Goal: Task Accomplishment & Management: Use online tool/utility

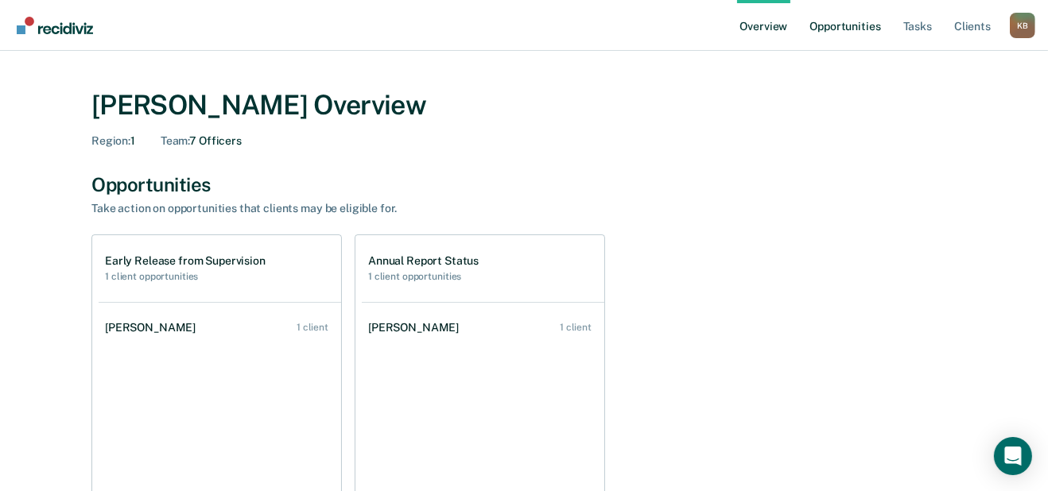
click at [806, 41] on link "Opportunities" at bounding box center [844, 25] width 77 height 51
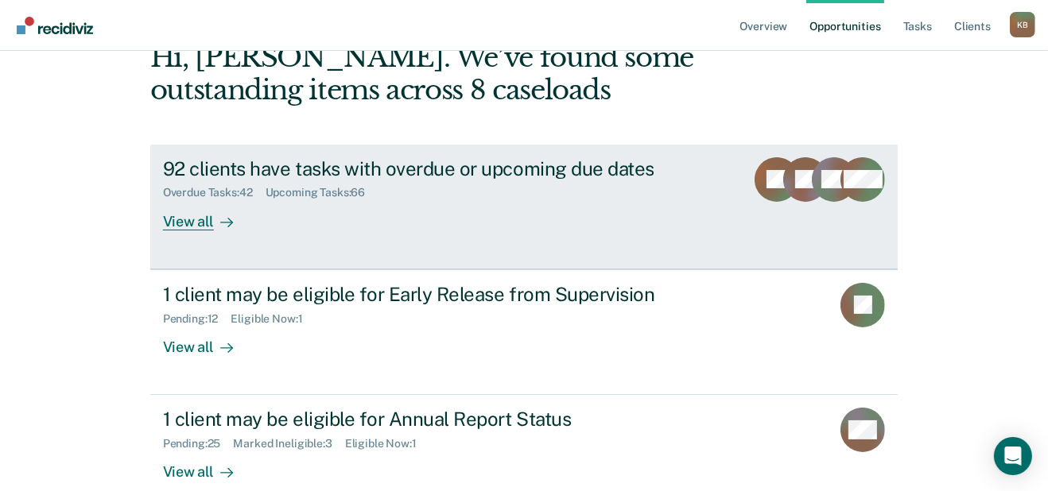
scroll to position [134, 0]
click at [406, 181] on div "92 clients have tasks with overdue or upcoming due dates" at bounding box center [442, 169] width 558 height 23
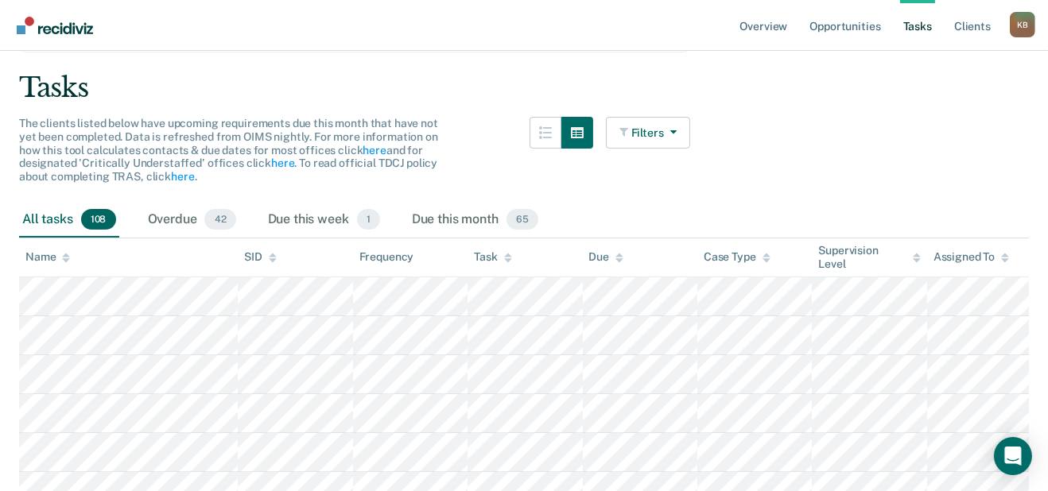
scroll to position [173, 0]
click at [683, 203] on div "Filters Contact Type Collateral Contact 7 ONLY Home Contact, Sch. 6 ONLY Home C…" at bounding box center [648, 160] width 84 height 86
click at [685, 149] on button "Filters" at bounding box center [648, 133] width 84 height 32
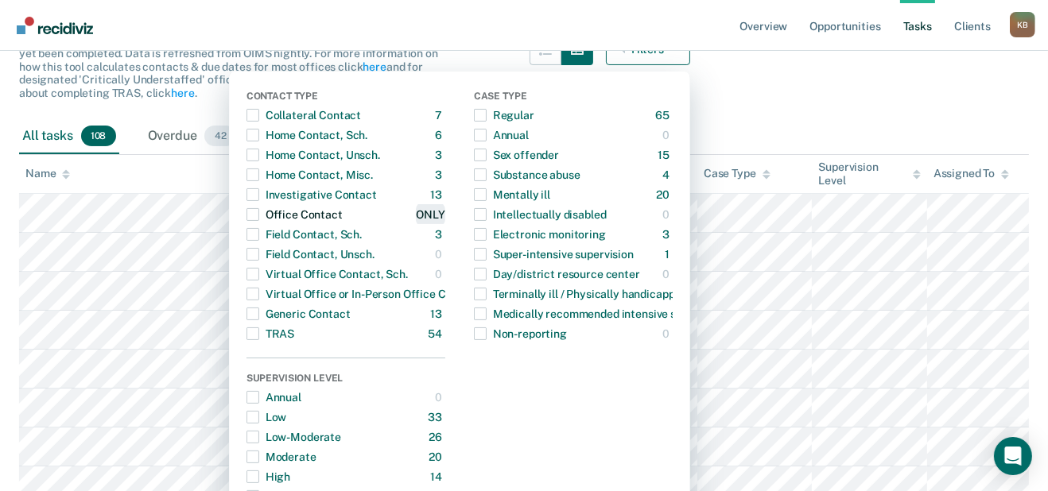
scroll to position [258, 0]
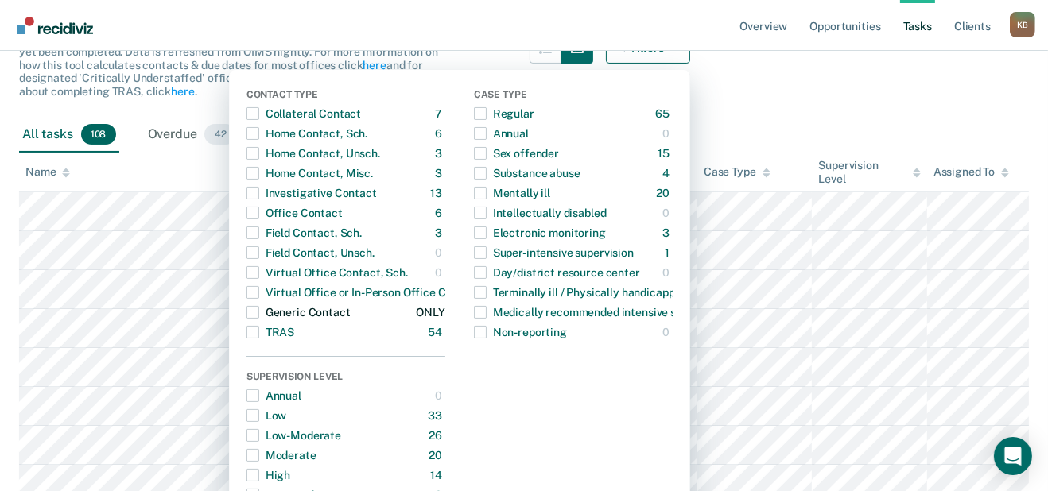
click at [247, 319] on span "button" at bounding box center [253, 312] width 13 height 13
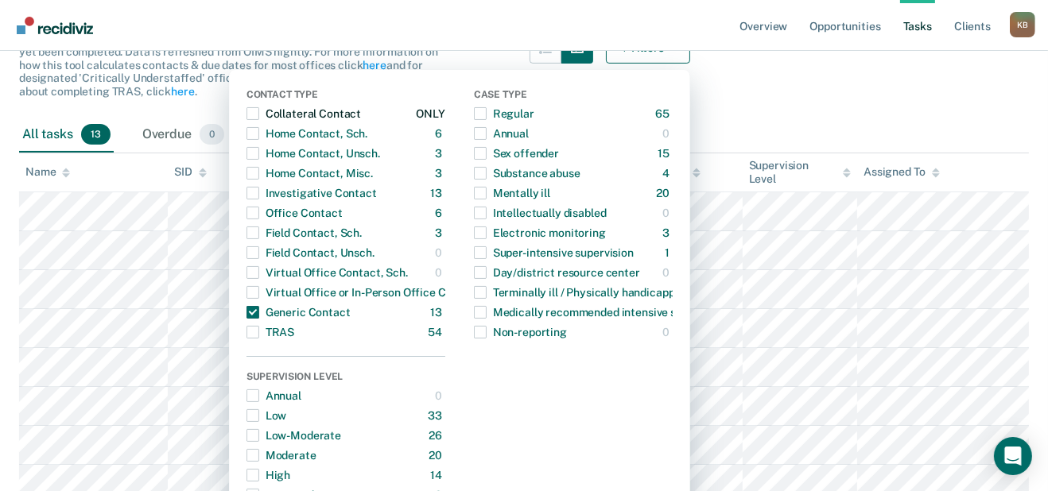
click at [247, 120] on span "button" at bounding box center [253, 113] width 13 height 13
click at [247, 146] on div "Home Contact, Sch." at bounding box center [307, 133] width 121 height 25
click at [247, 166] on div "Home Contact, Unsch." at bounding box center [314, 153] width 134 height 25
click at [247, 186] on div "Home Contact, Misc." at bounding box center [310, 173] width 126 height 25
click at [247, 226] on div "Office Contact" at bounding box center [295, 212] width 96 height 25
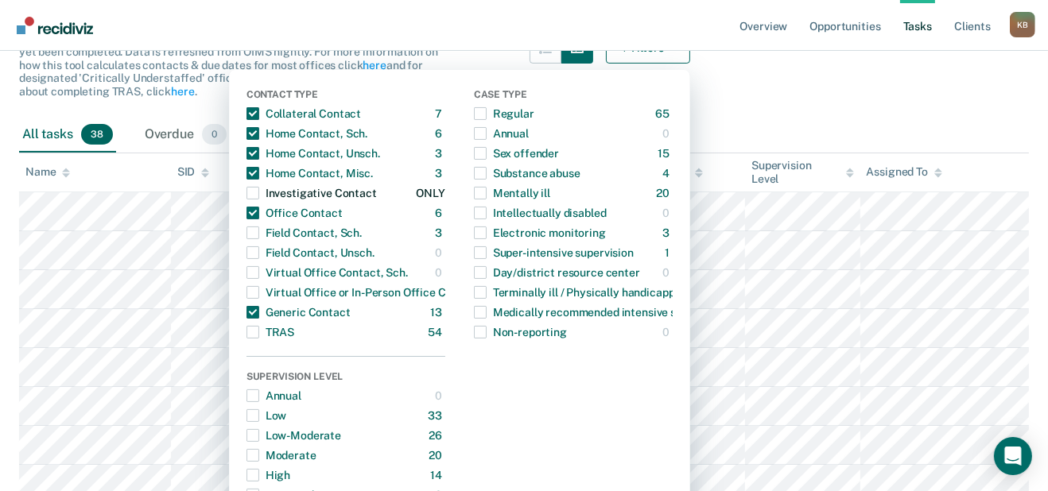
click at [247, 206] on div "button" at bounding box center [253, 193] width 13 height 25
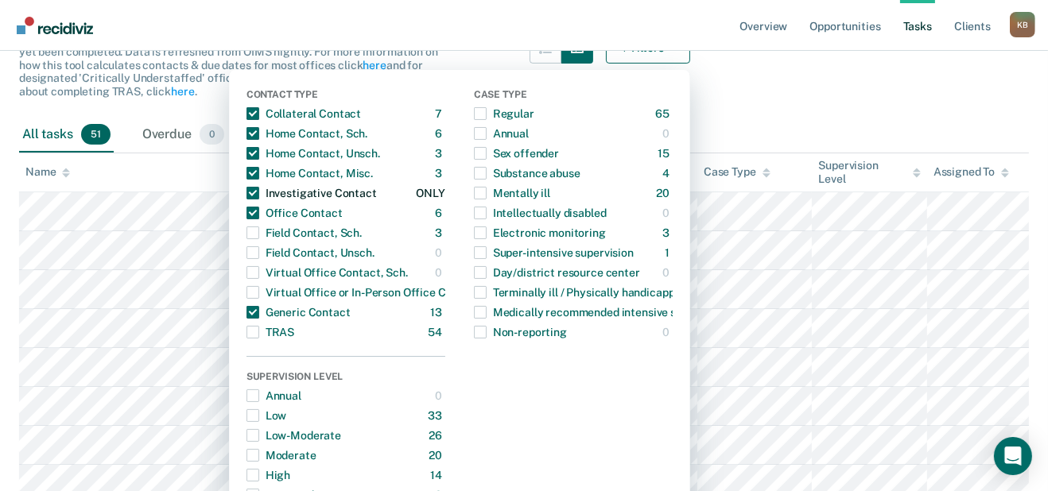
click at [247, 200] on span "button" at bounding box center [253, 193] width 13 height 13
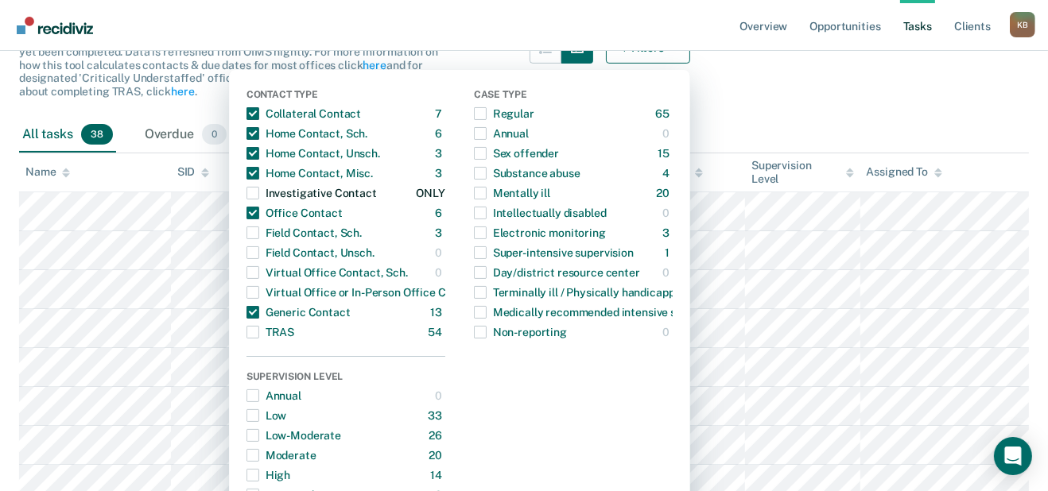
click at [247, 200] on span "button" at bounding box center [253, 193] width 13 height 13
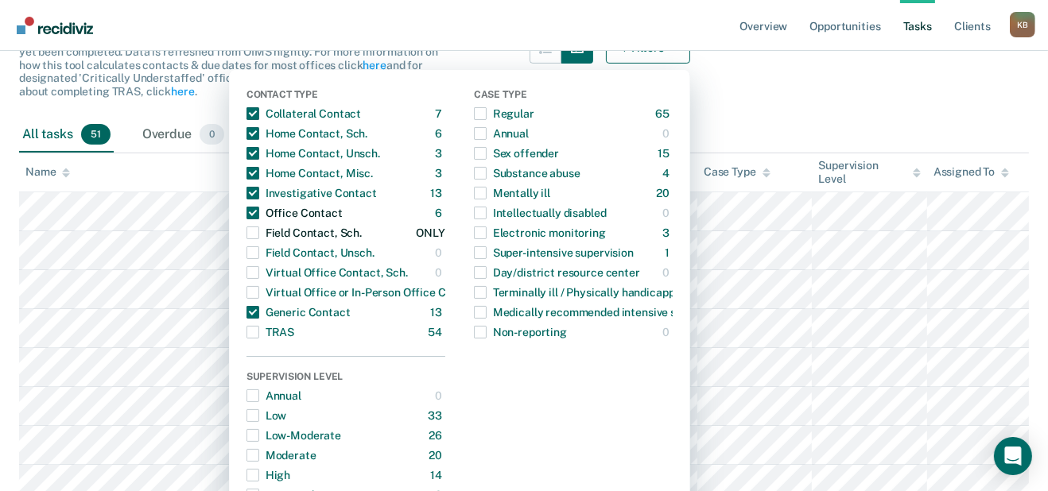
click at [247, 226] on div "button" at bounding box center [253, 212] width 13 height 25
click at [247, 239] on span "button" at bounding box center [253, 233] width 13 height 13
click at [247, 259] on span "button" at bounding box center [253, 253] width 13 height 13
click at [247, 279] on span "button" at bounding box center [253, 272] width 13 height 13
click at [247, 305] on div "button" at bounding box center [253, 292] width 13 height 25
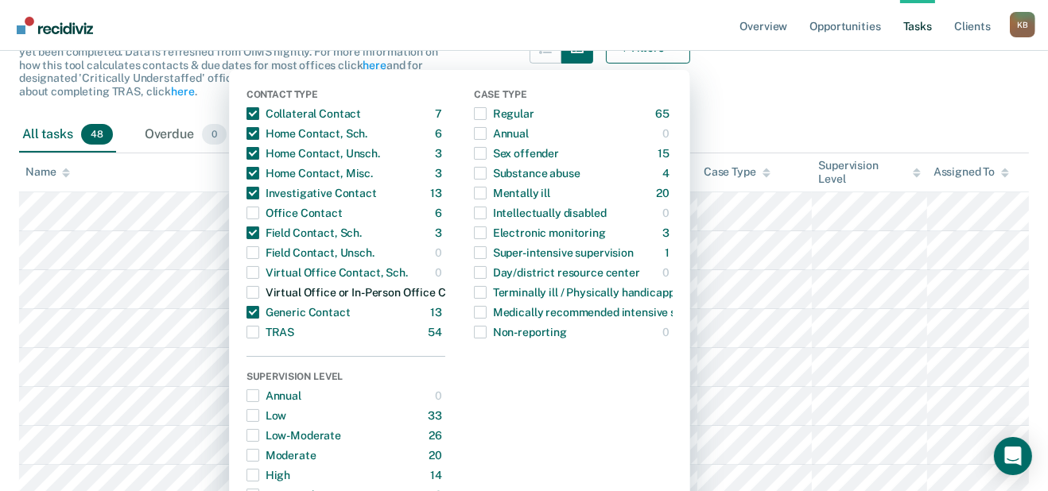
click at [247, 299] on span "button" at bounding box center [253, 292] width 13 height 13
click at [247, 219] on span "button" at bounding box center [253, 213] width 13 height 13
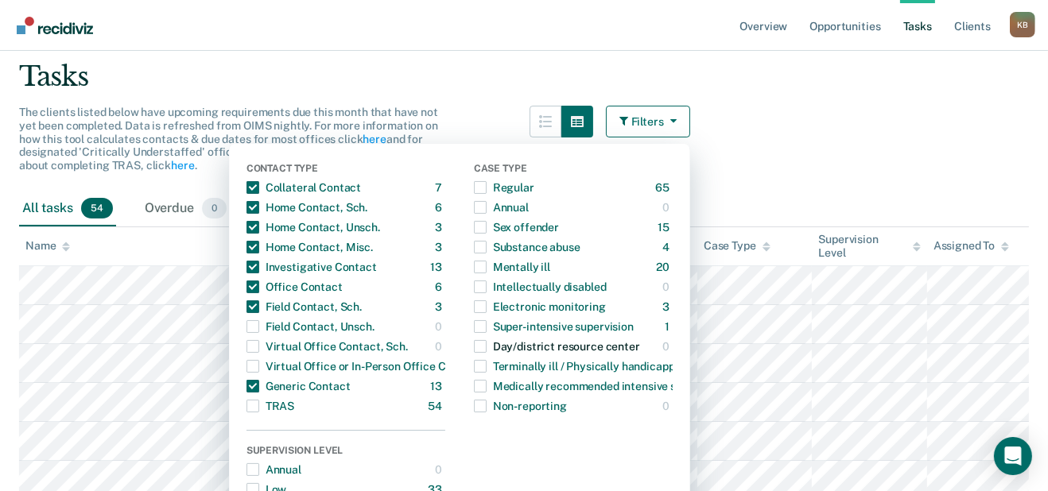
scroll to position [176, 0]
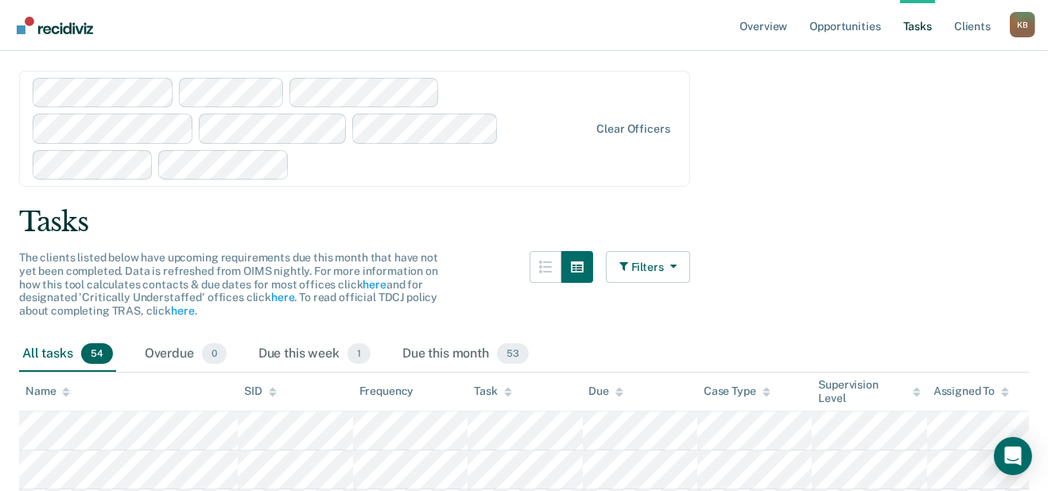
scroll to position [0, 0]
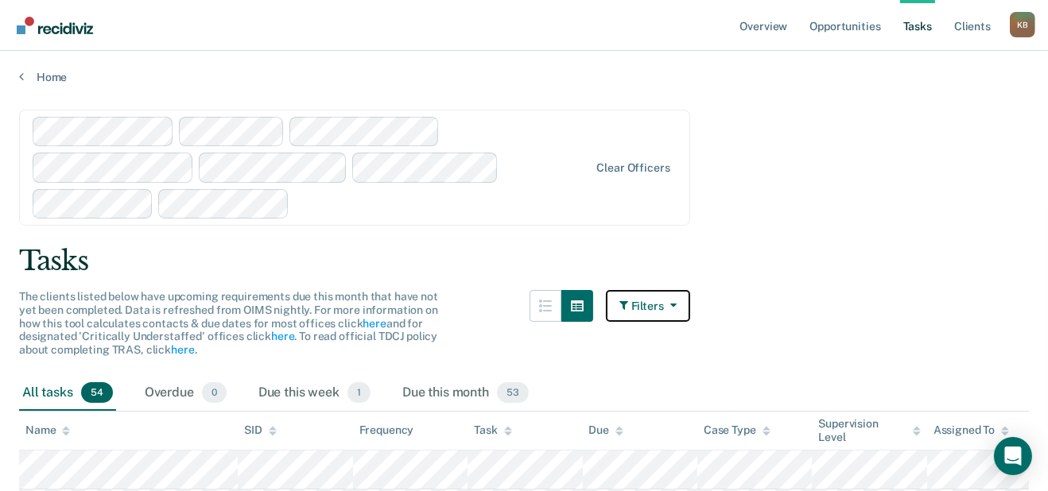
click at [643, 322] on button "Filters" at bounding box center [648, 306] width 84 height 32
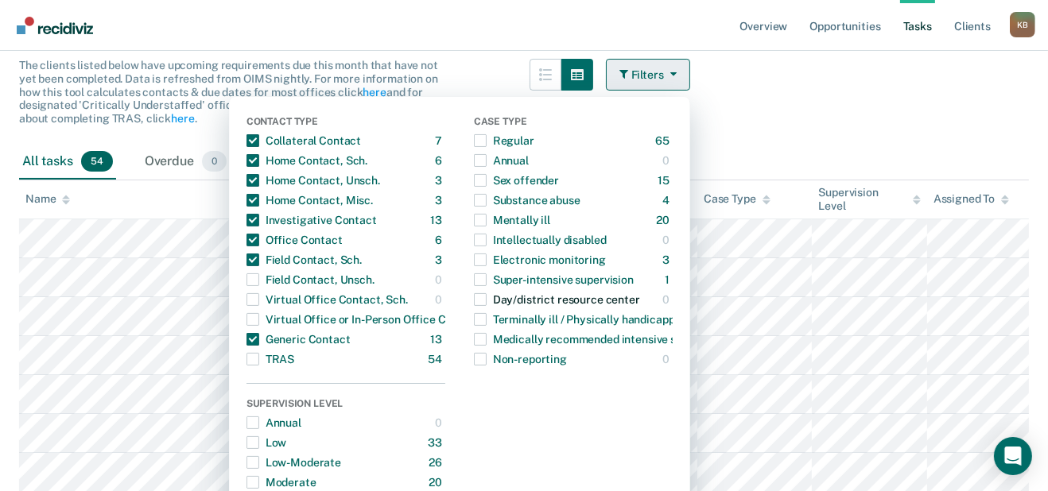
scroll to position [233, 0]
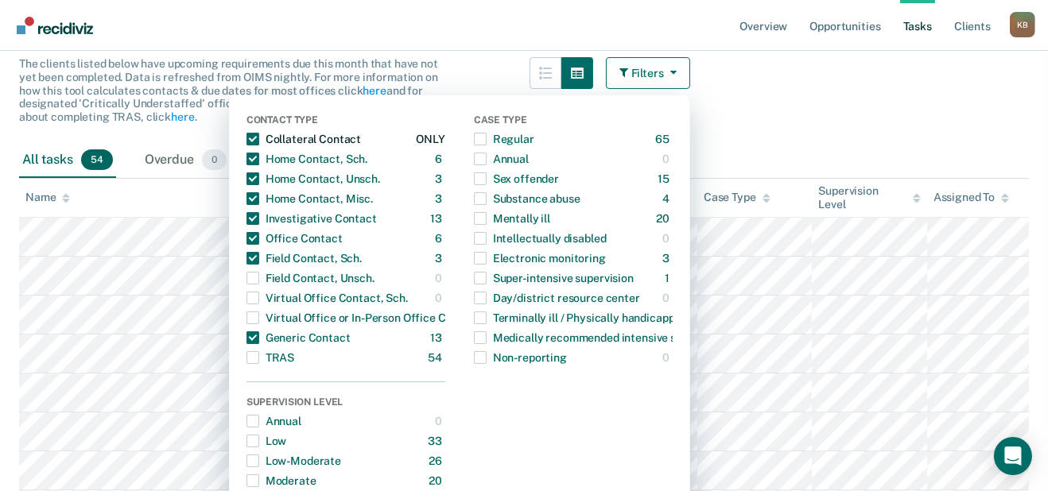
click at [247, 146] on span "button" at bounding box center [253, 139] width 13 height 13
click at [247, 165] on span "button" at bounding box center [253, 159] width 13 height 13
click at [247, 185] on span "button" at bounding box center [253, 179] width 13 height 13
click at [247, 205] on span "button" at bounding box center [253, 198] width 13 height 13
click at [247, 225] on span "button" at bounding box center [253, 218] width 13 height 13
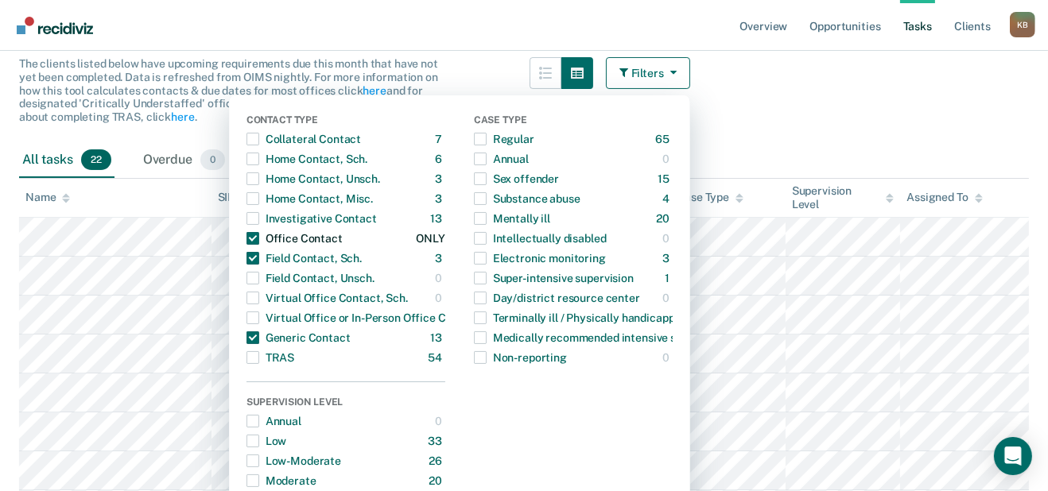
click at [247, 245] on span "button" at bounding box center [253, 238] width 13 height 13
click at [247, 265] on span "button" at bounding box center [253, 258] width 13 height 13
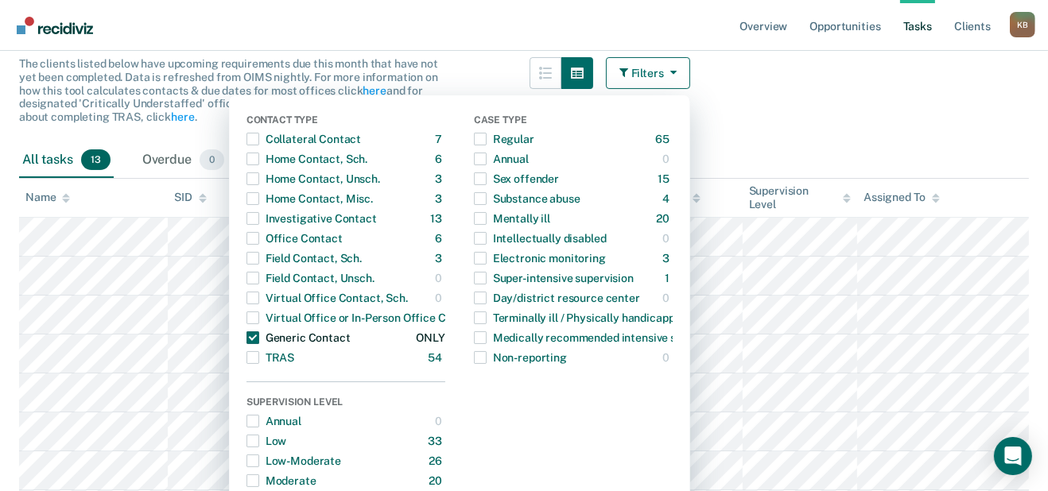
click at [247, 344] on span "button" at bounding box center [253, 338] width 13 height 13
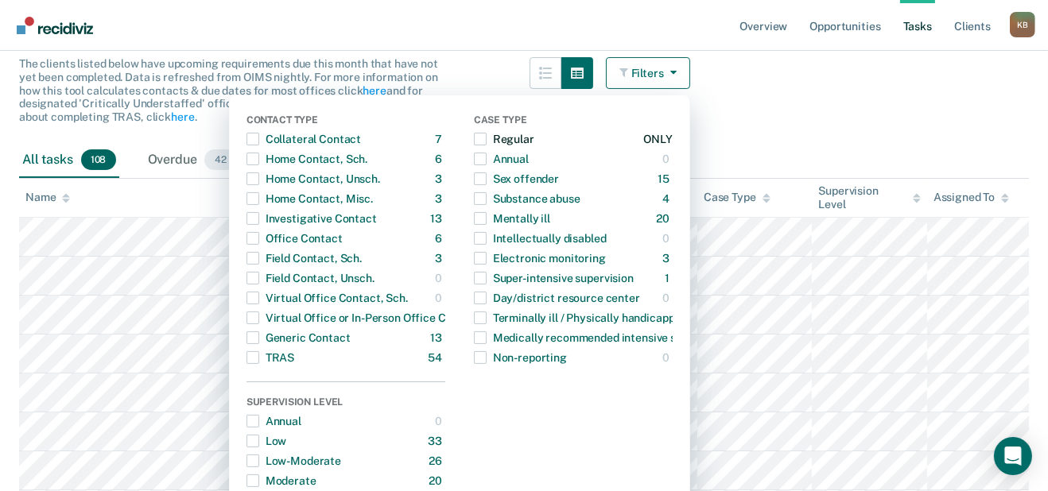
click at [474, 146] on span "button" at bounding box center [480, 139] width 13 height 13
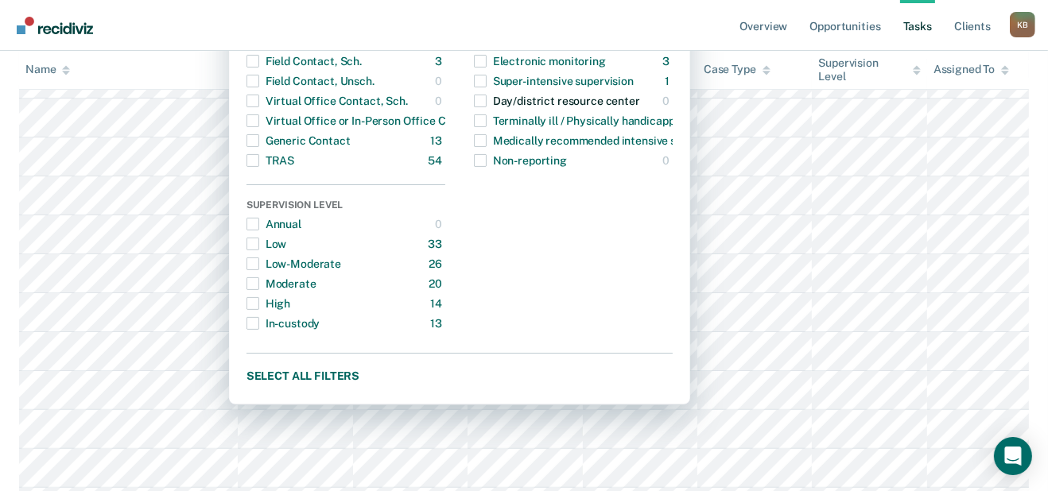
scroll to position [431, 0]
click at [247, 316] on div "High" at bounding box center [269, 302] width 44 height 25
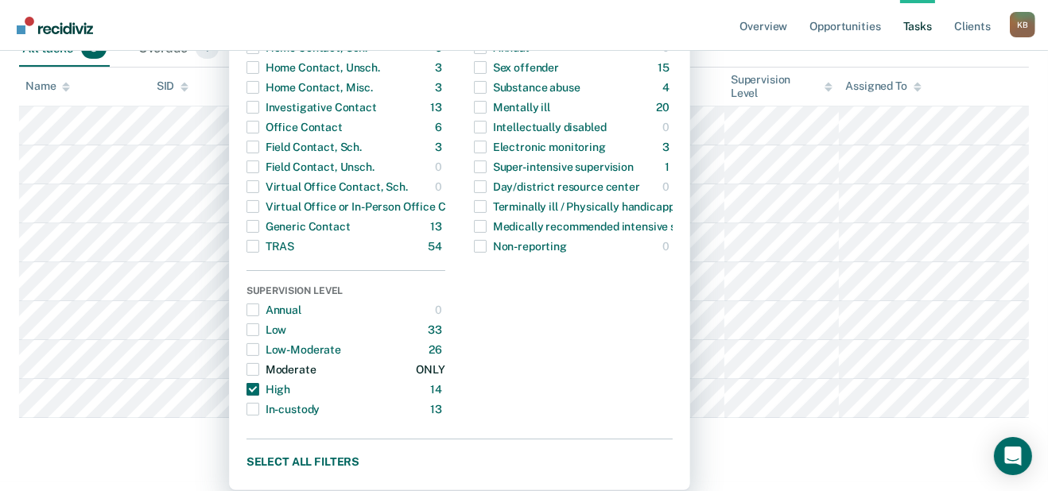
click at [247, 363] on span "button" at bounding box center [253, 369] width 13 height 13
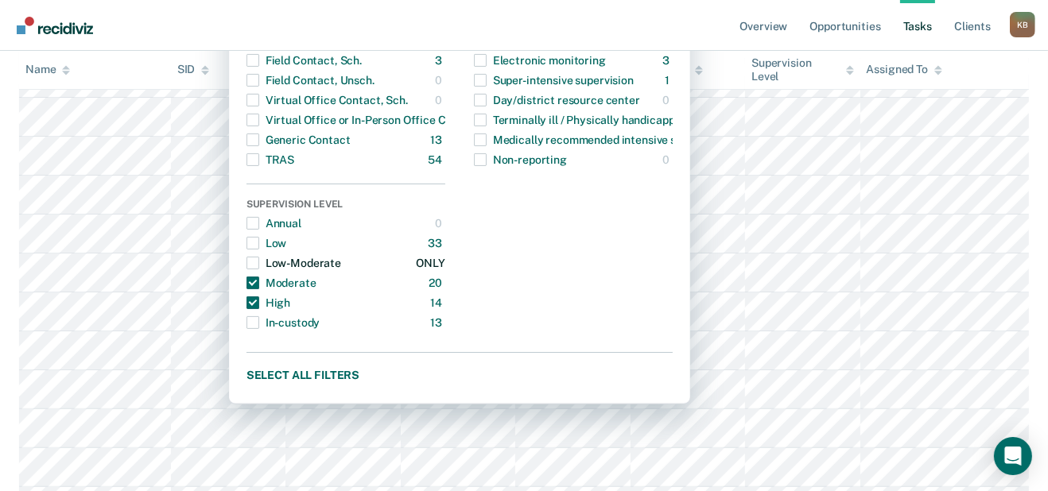
click at [247, 270] on span "button" at bounding box center [253, 263] width 13 height 13
click at [247, 250] on span "button" at bounding box center [253, 243] width 13 height 13
click at [247, 230] on span "button" at bounding box center [253, 223] width 13 height 13
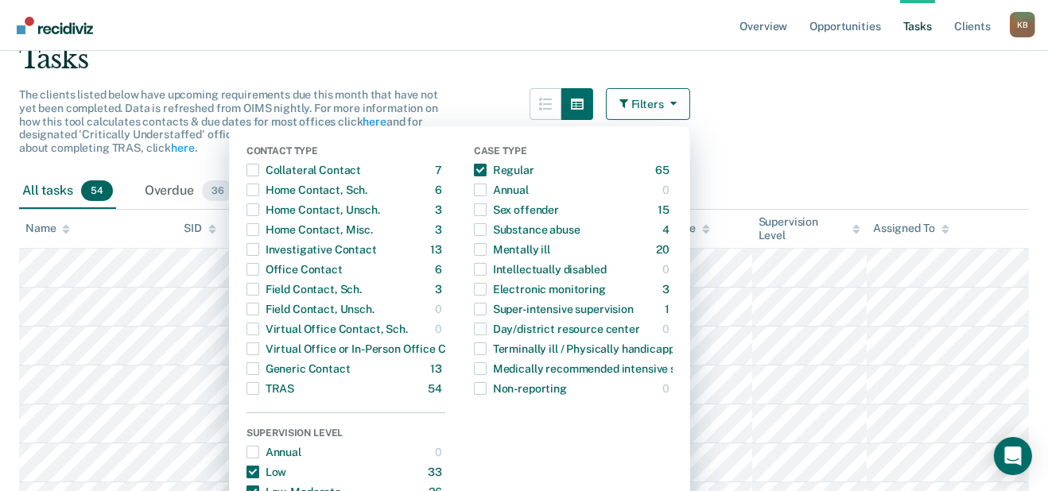
scroll to position [201, 0]
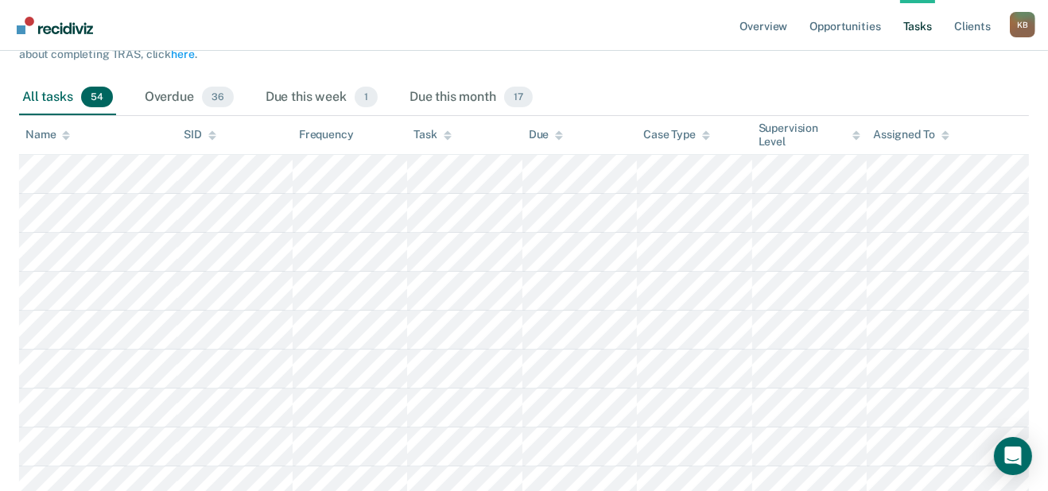
scroll to position [0, 0]
